Goal: Navigation & Orientation: Find specific page/section

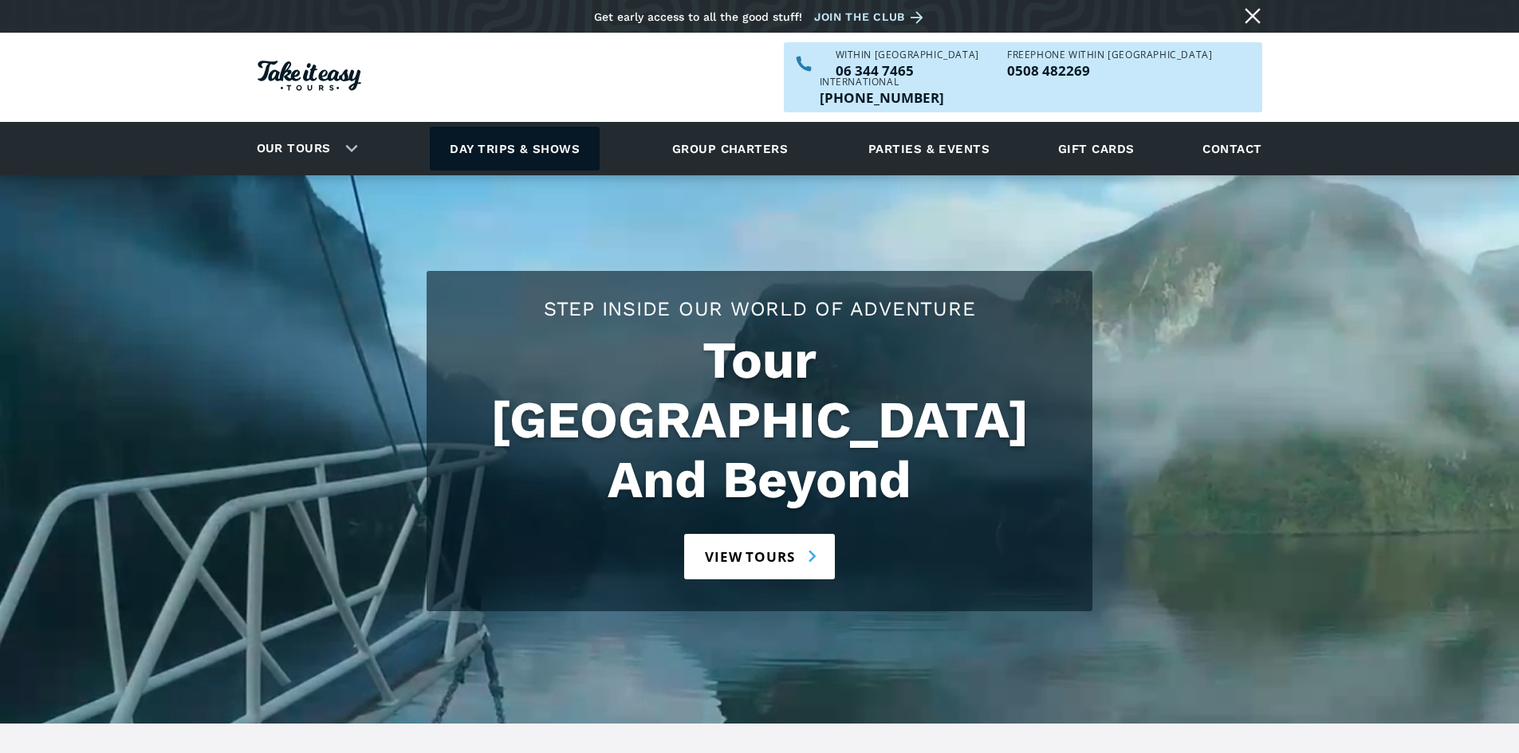
click at [547, 127] on link "Day trips & shows" at bounding box center [515, 149] width 170 height 44
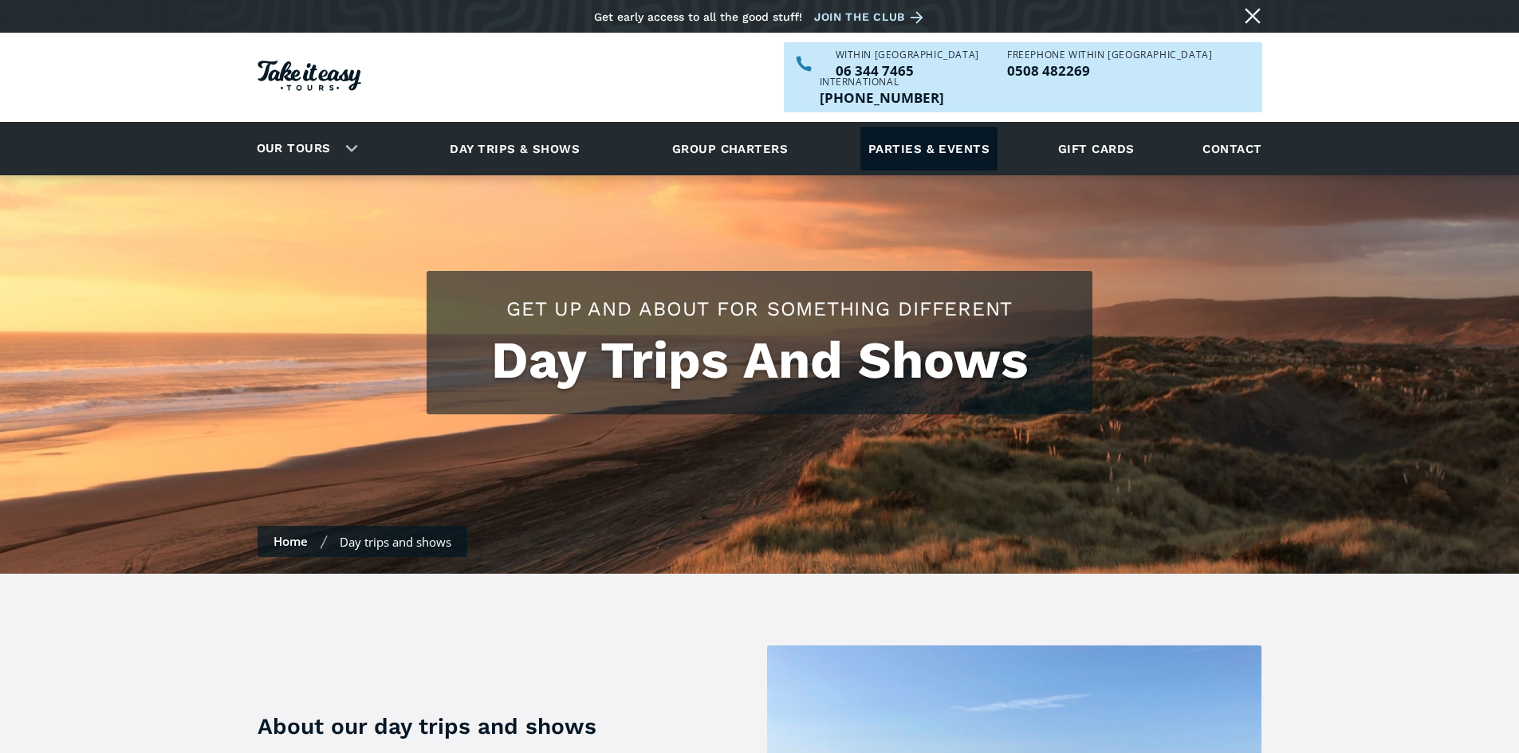
click at [950, 127] on link "Parties & events" at bounding box center [928, 149] width 137 height 44
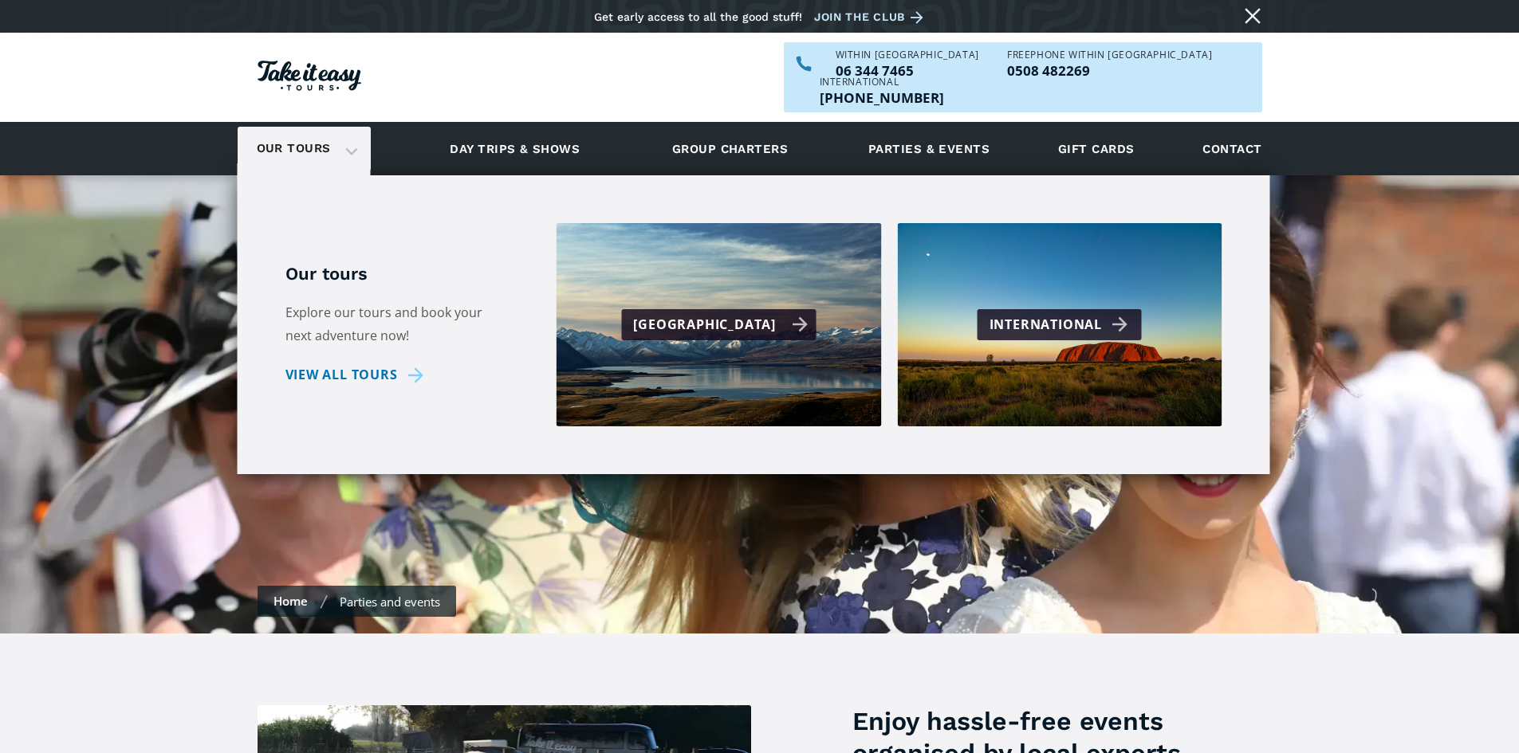
click at [727, 313] on div "[GEOGRAPHIC_DATA]" at bounding box center [720, 324] width 175 height 23
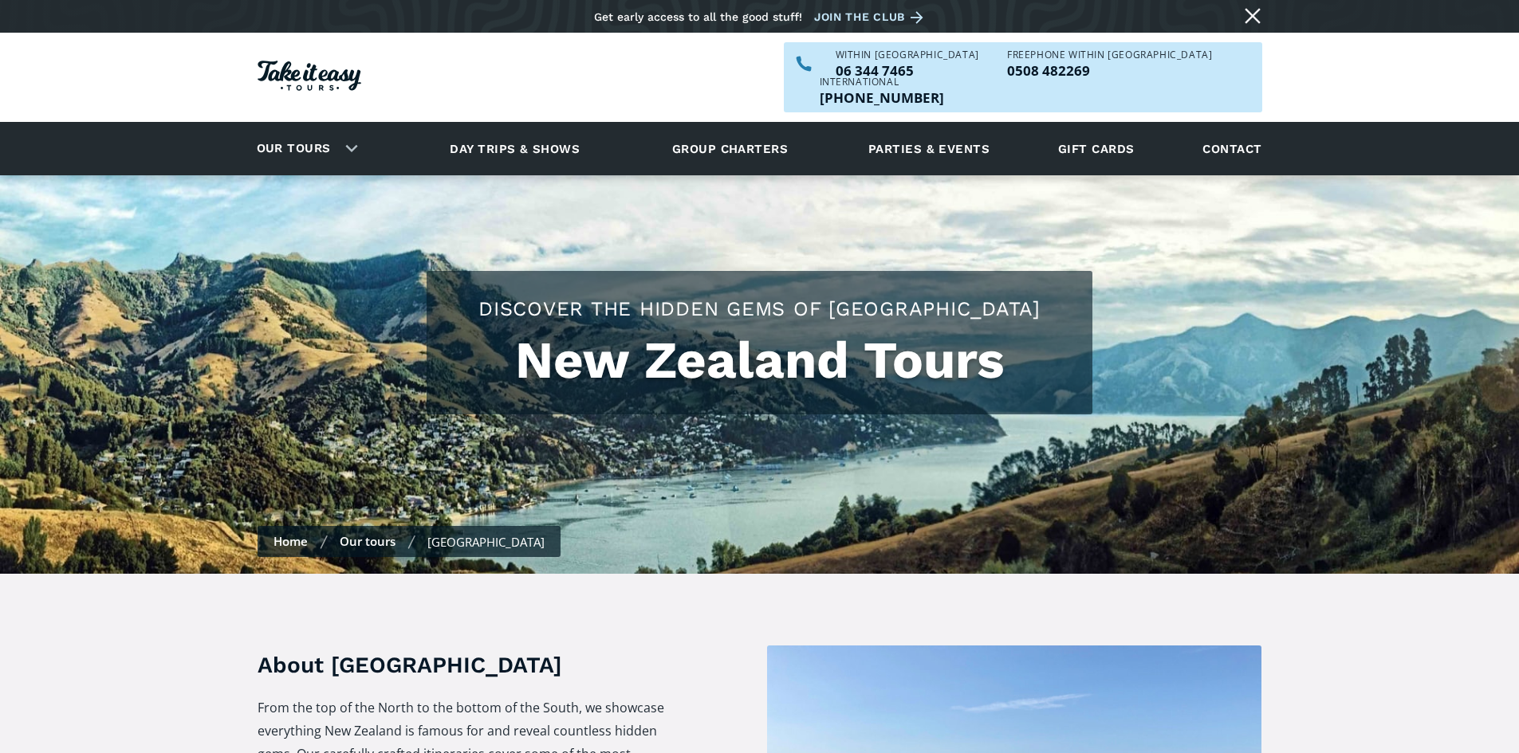
checkbox input "true"
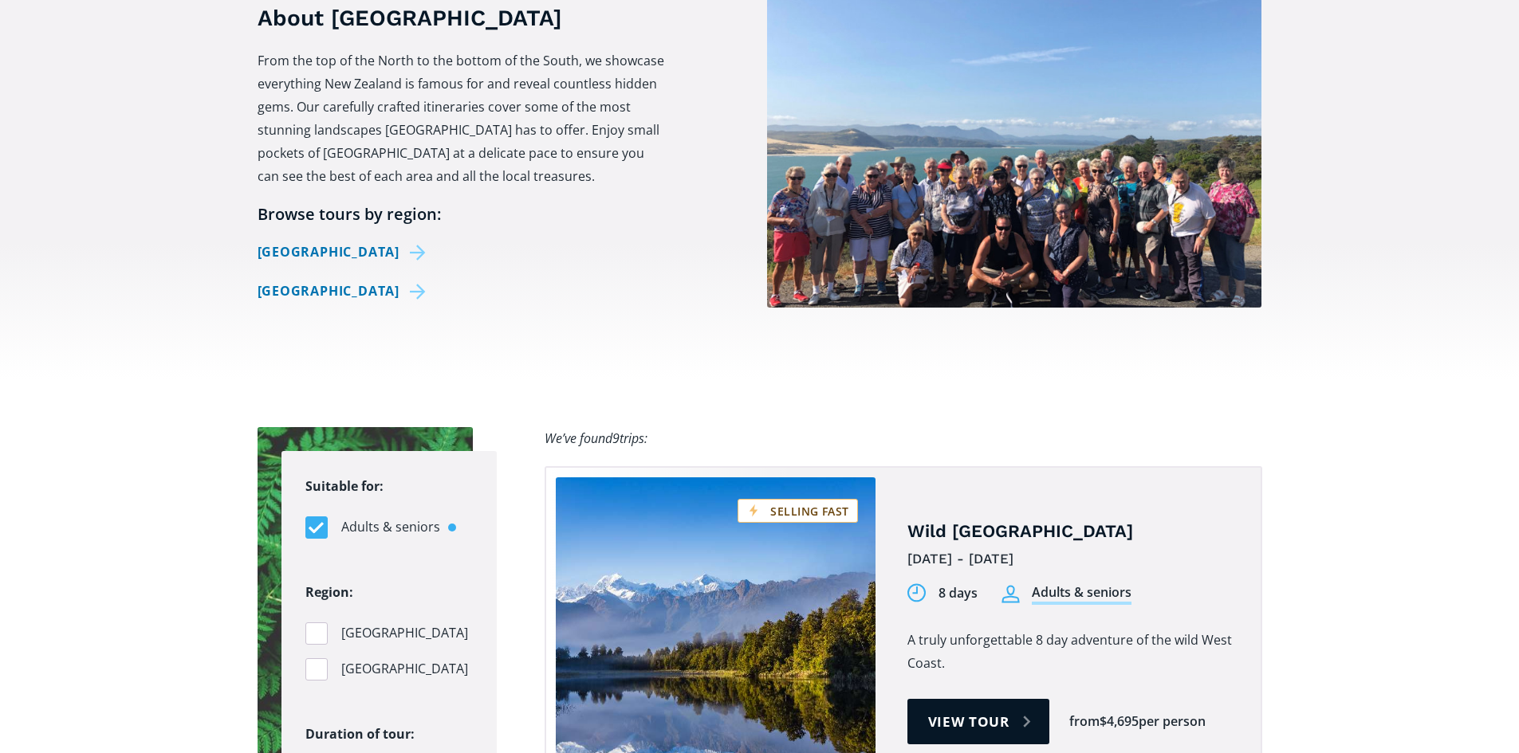
scroll to position [478, 0]
